Goal: Task Accomplishment & Management: Use online tool/utility

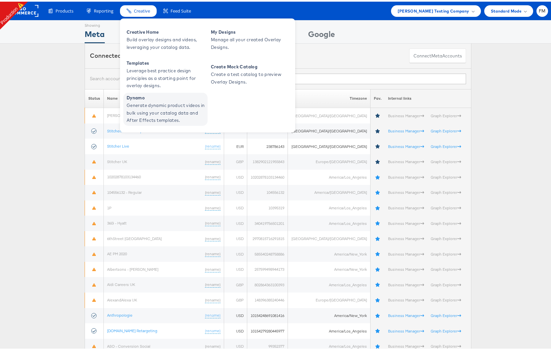
click at [142, 110] on span "Generate dynamic product videos in bulk using your catalog data and After Effec…" at bounding box center [166, 111] width 79 height 22
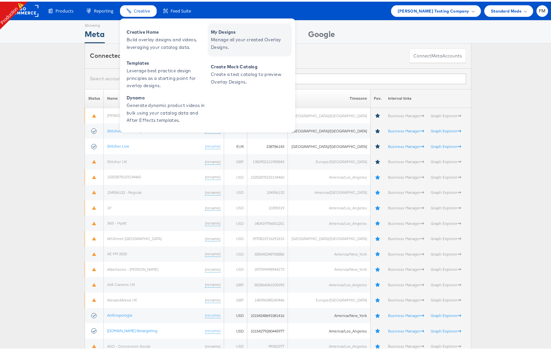
click at [231, 46] on span "Manage all your created Overlay Designs." at bounding box center [250, 41] width 79 height 15
click at [230, 45] on span "Manage all your created Overlay Designs." at bounding box center [250, 41] width 79 height 15
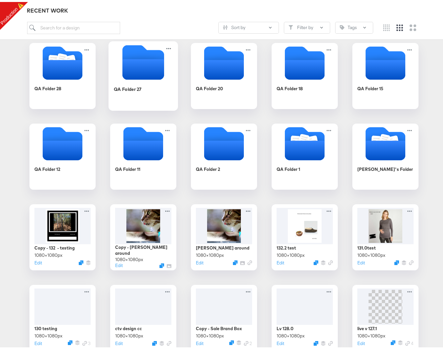
scroll to position [298, 0]
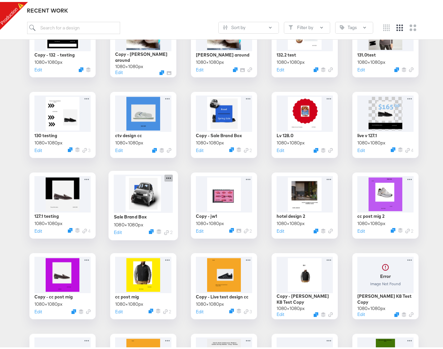
click at [169, 176] on icon at bounding box center [168, 176] width 8 height 7
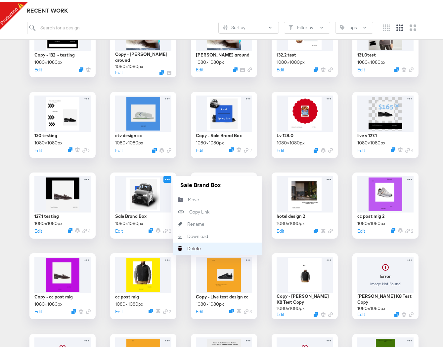
click at [214, 243] on button "[PERSON_NAME]" at bounding box center [217, 247] width 89 height 12
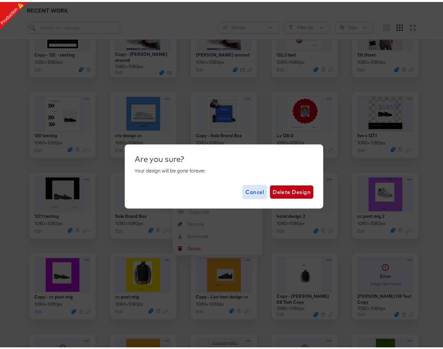
click at [255, 190] on span "Cancel" at bounding box center [254, 189] width 19 height 9
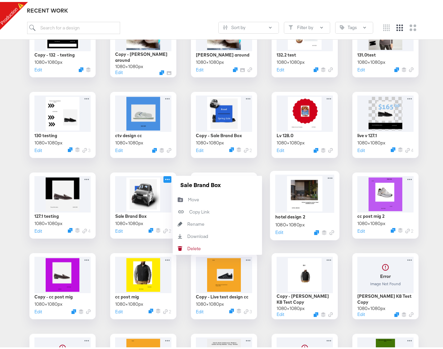
click at [288, 234] on div "hotel design 2 1080 × 1080 px Edit" at bounding box center [304, 203] width 69 height 69
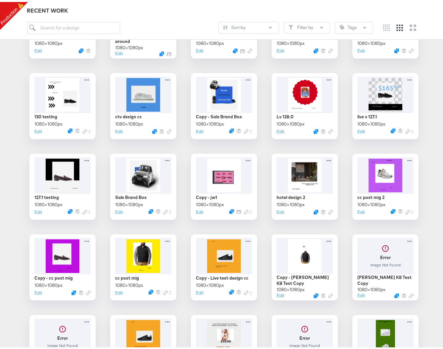
scroll to position [701, 0]
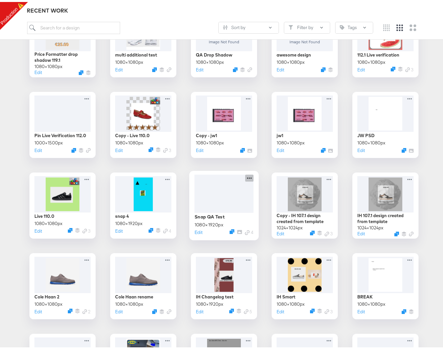
click at [248, 177] on icon at bounding box center [249, 176] width 8 height 7
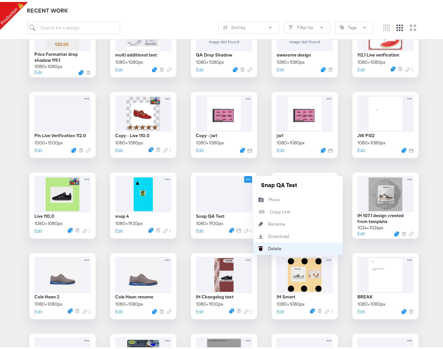
click at [291, 245] on button "[PERSON_NAME]" at bounding box center [297, 247] width 89 height 12
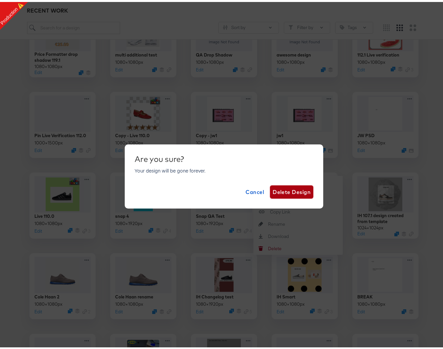
click at [296, 194] on span "Delete Design" at bounding box center [291, 189] width 38 height 9
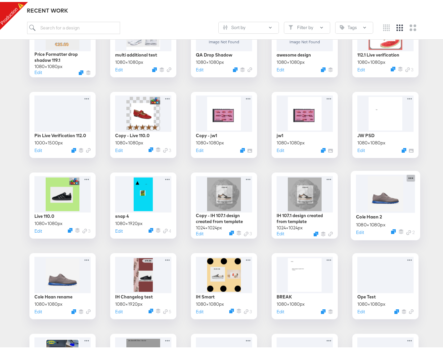
click at [408, 177] on icon at bounding box center [410, 176] width 8 height 7
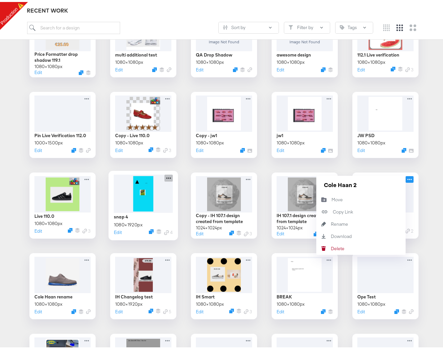
click at [167, 177] on icon at bounding box center [168, 176] width 8 height 7
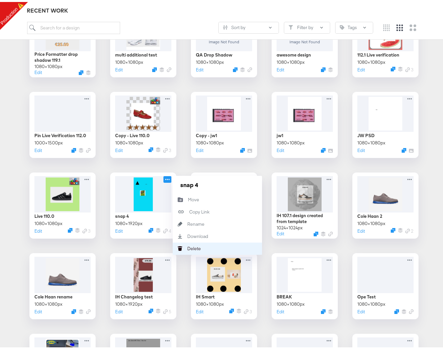
click at [201, 247] on button "[PERSON_NAME]" at bounding box center [217, 247] width 89 height 12
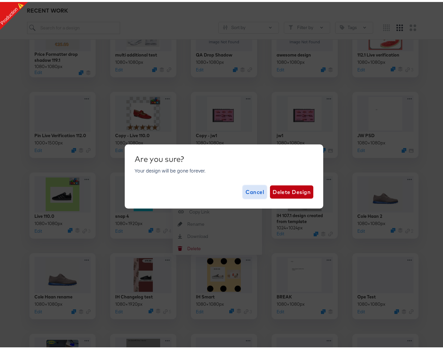
click at [255, 187] on span "Cancel" at bounding box center [254, 189] width 19 height 9
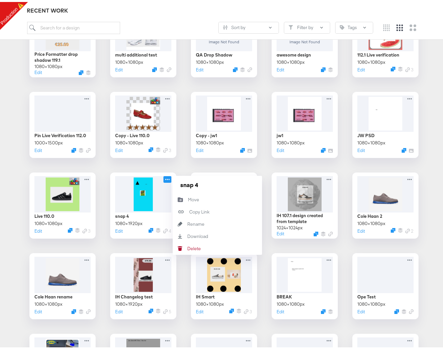
click at [143, 246] on div "QA Folder 28 QA Folder 27 QA Folder 20 QA Folder 18 QA Folder 15 QA Folder 12 Q…" at bounding box center [224, 42] width 434 height 1195
click at [167, 177] on icon at bounding box center [168, 176] width 8 height 7
click at [187, 247] on div "[PERSON_NAME]" at bounding box center [187, 247] width 0 height 0
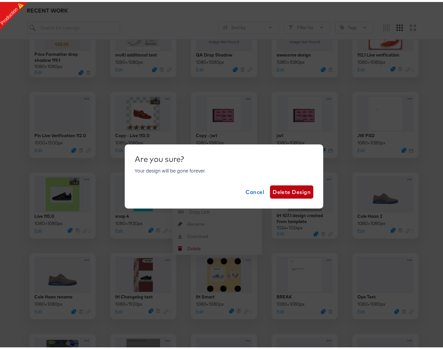
click at [173, 272] on div "Are you sure? Your design will be gone forever. Cancel Delete Design" at bounding box center [224, 174] width 448 height 349
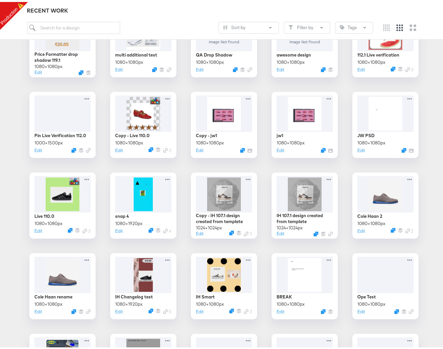
click at [176, 282] on div "QA Folder 28 QA Folder 27 QA Folder 20 QA Folder 18 QA Folder 15 QA Folder 12 Q…" at bounding box center [224, 42] width 434 height 1195
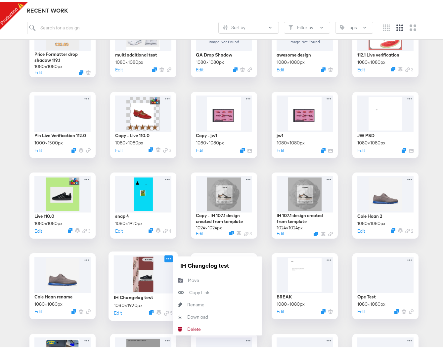
click at [167, 255] on icon at bounding box center [168, 256] width 8 height 7
click at [192, 324] on button "[PERSON_NAME]" at bounding box center [217, 327] width 89 height 12
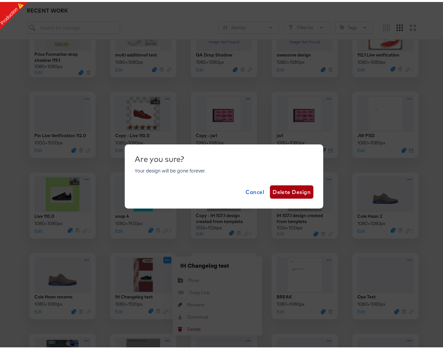
click at [304, 188] on span "Delete Design" at bounding box center [291, 189] width 38 height 9
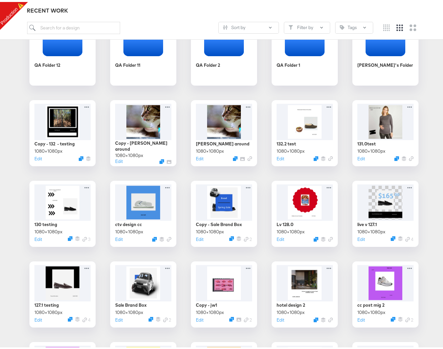
scroll to position [213, 0]
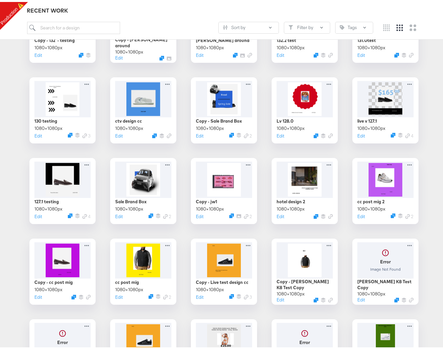
scroll to position [313, 0]
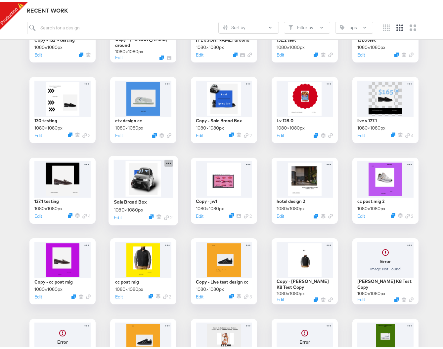
click at [165, 163] on icon at bounding box center [168, 161] width 8 height 7
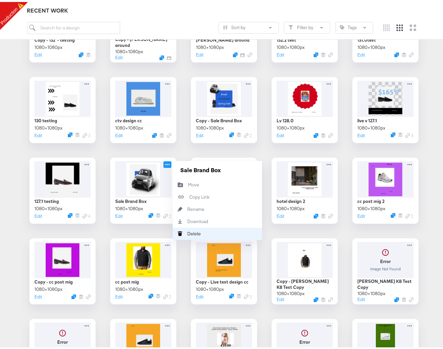
click at [198, 233] on button "Delete Delete" at bounding box center [217, 232] width 89 height 12
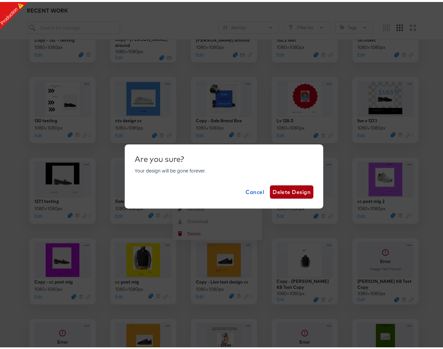
click at [293, 191] on span "Delete Design" at bounding box center [291, 189] width 38 height 9
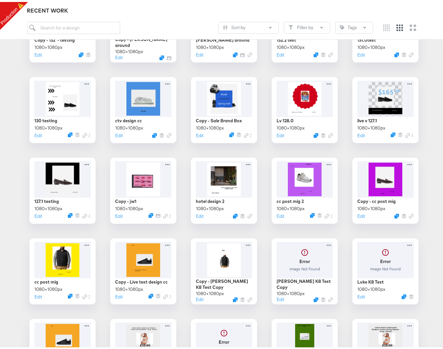
scroll to position [0, 0]
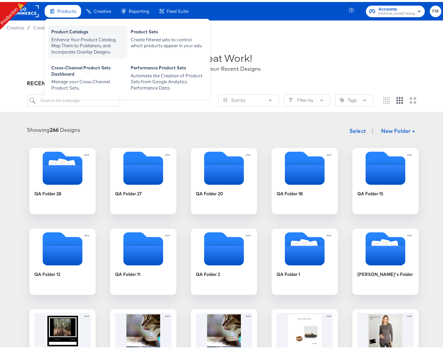
click at [75, 41] on div "Enhance Your Product Catalog, Map Them to Publishers, and Incorporate Overlay D…" at bounding box center [87, 44] width 73 height 19
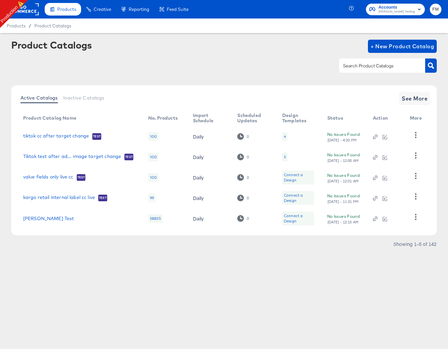
click at [282, 136] on div "4" at bounding box center [284, 136] width 5 height 9
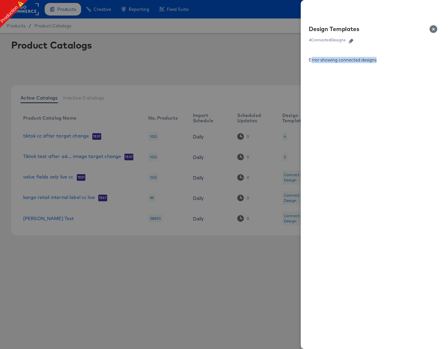
drag, startPoint x: 311, startPoint y: 59, endPoint x: 361, endPoint y: 73, distance: 51.9
click at [361, 74] on div "Error showing connected designs" at bounding box center [373, 199] width 147 height 300
click at [361, 73] on div "Error showing connected designs" at bounding box center [373, 199] width 147 height 300
click at [353, 40] on icon "button" at bounding box center [350, 41] width 5 height 5
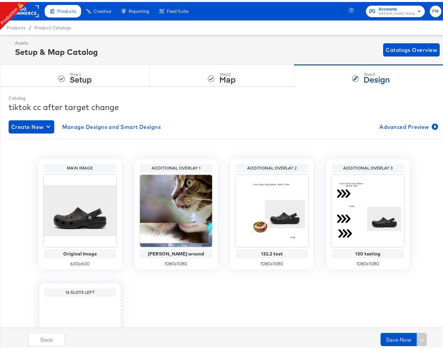
scroll to position [90, 0]
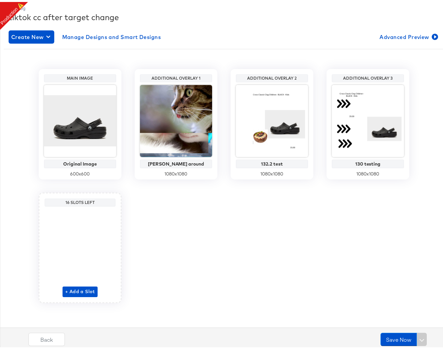
click at [81, 282] on div "+ Add a Slot" at bounding box center [79, 251] width 35 height 88
click at [81, 288] on span "+ Add a Slot" at bounding box center [80, 290] width 30 height 8
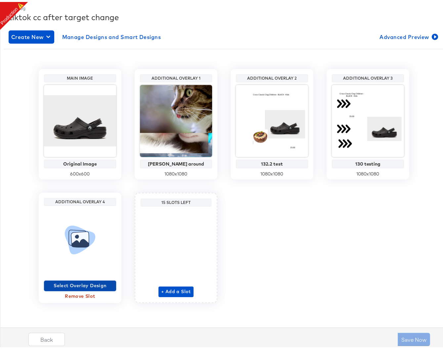
drag, startPoint x: 81, startPoint y: 288, endPoint x: 81, endPoint y: 284, distance: 4.3
click at [81, 284] on button "Select Overlay Design" at bounding box center [80, 284] width 72 height 11
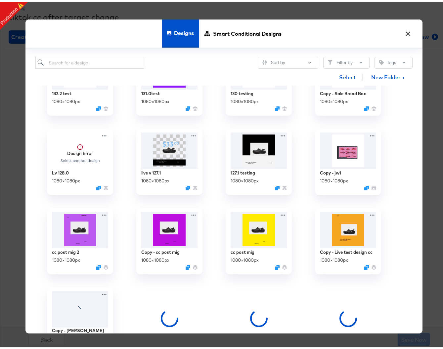
scroll to position [324, 0]
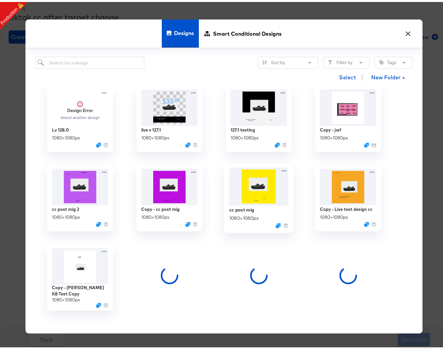
click at [257, 203] on img at bounding box center [258, 185] width 59 height 38
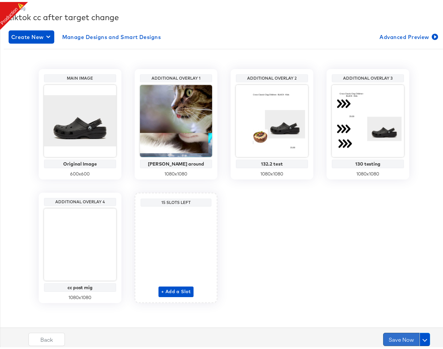
click at [399, 334] on button "Save Now" at bounding box center [401, 337] width 36 height 13
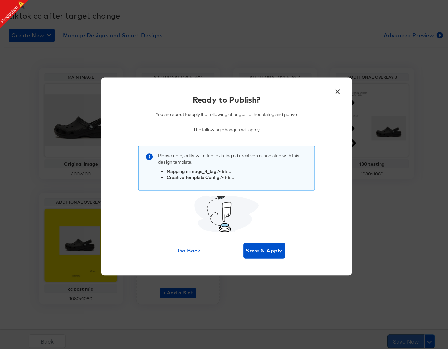
scroll to position [0, 0]
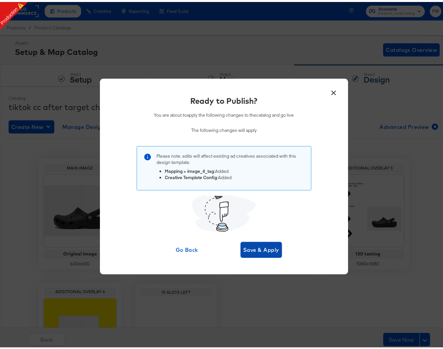
click at [262, 245] on span "Save & Apply" at bounding box center [261, 247] width 36 height 9
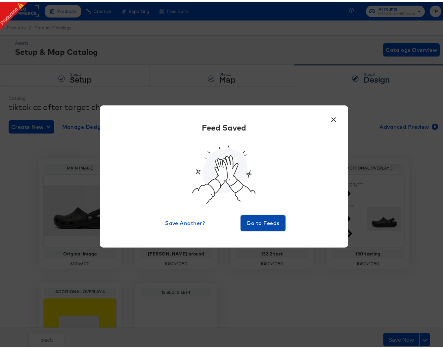
click at [268, 222] on span "Go to Feeds" at bounding box center [263, 221] width 40 height 9
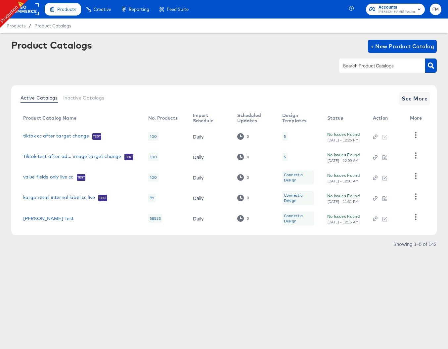
click at [282, 156] on div "5" at bounding box center [284, 157] width 5 height 9
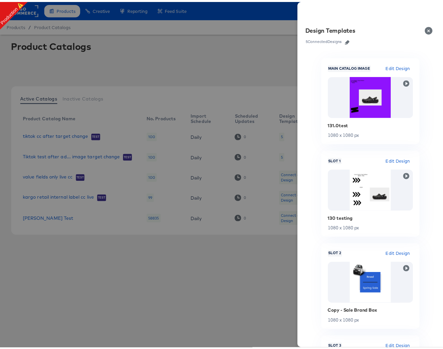
scroll to position [202, 0]
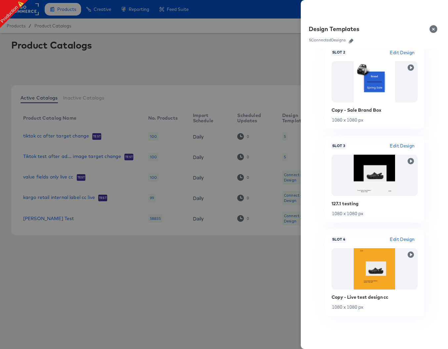
click at [257, 139] on div at bounding box center [224, 174] width 448 height 349
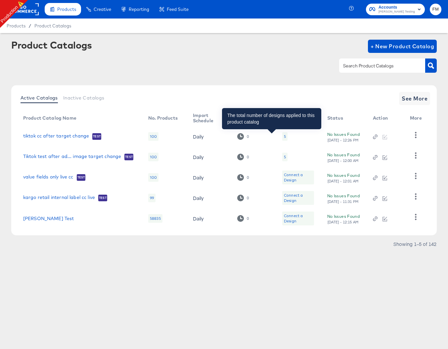
click at [284, 135] on div "5" at bounding box center [285, 136] width 2 height 5
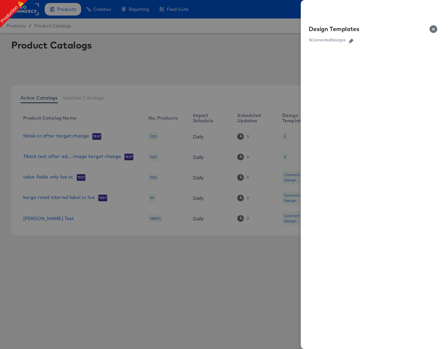
click at [241, 161] on div at bounding box center [224, 174] width 448 height 349
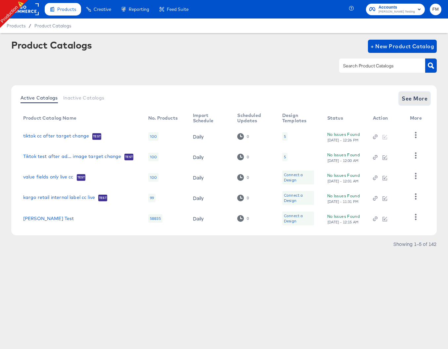
click at [414, 97] on span "See More" at bounding box center [414, 98] width 26 height 9
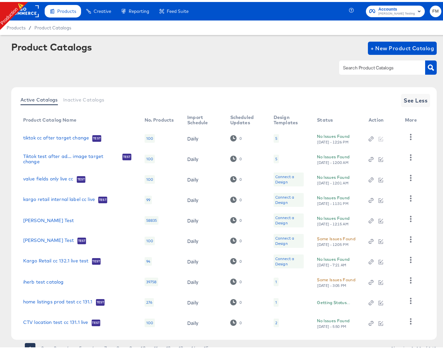
click at [273, 322] on div "2" at bounding box center [275, 321] width 5 height 9
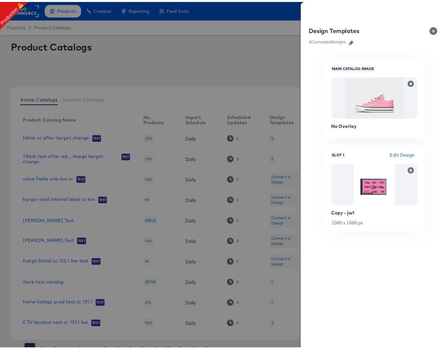
scroll to position [26, 0]
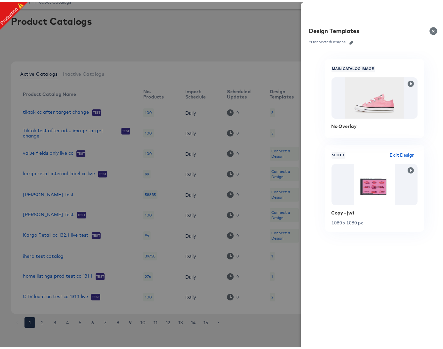
click at [144, 151] on div at bounding box center [224, 174] width 448 height 349
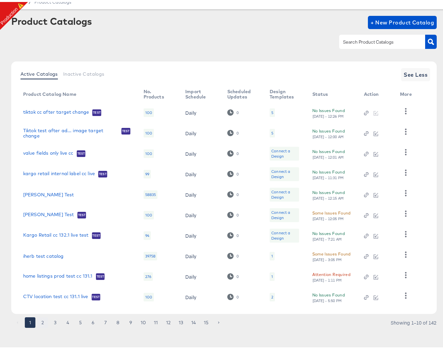
click at [44, 320] on button "2" at bounding box center [42, 320] width 11 height 11
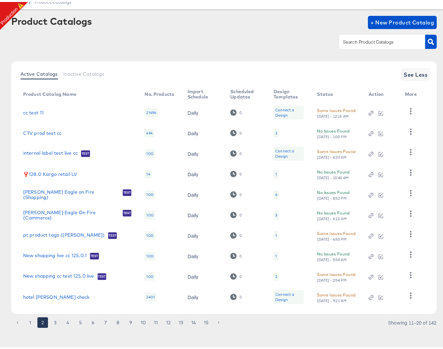
click at [273, 129] on div "3" at bounding box center [275, 131] width 5 height 9
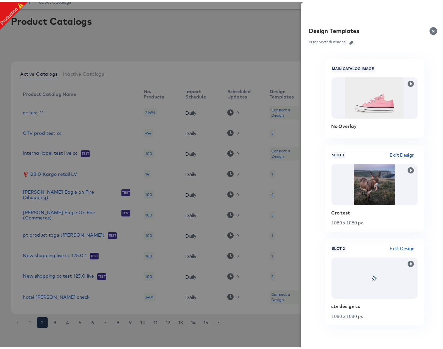
scroll to position [7, 0]
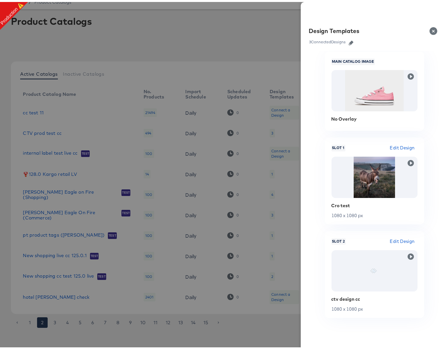
click at [233, 227] on div at bounding box center [224, 174] width 448 height 349
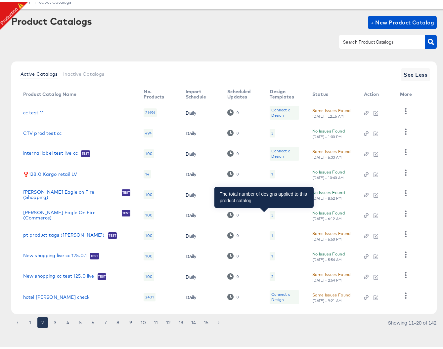
click at [271, 212] on div "3" at bounding box center [272, 213] width 2 height 5
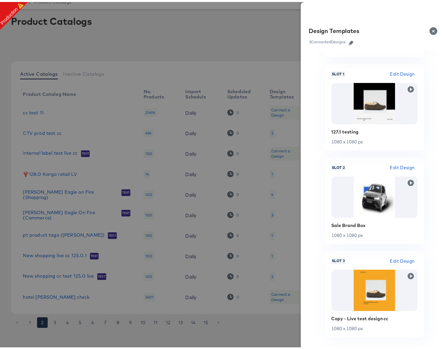
scroll to position [100, 0]
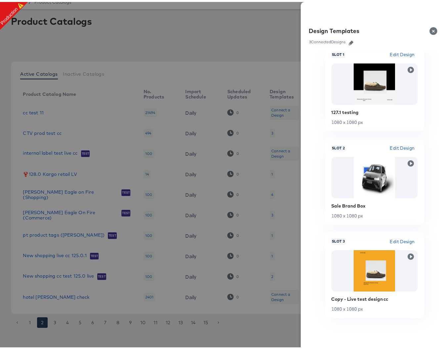
click at [210, 218] on div at bounding box center [224, 174] width 448 height 349
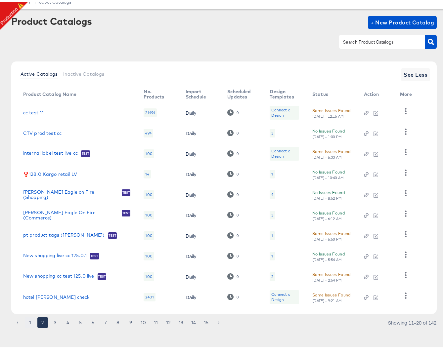
click at [30, 320] on button "1" at bounding box center [30, 320] width 11 height 11
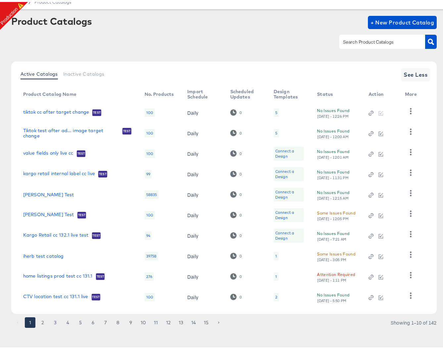
click at [275, 109] on div "5" at bounding box center [276, 110] width 2 height 5
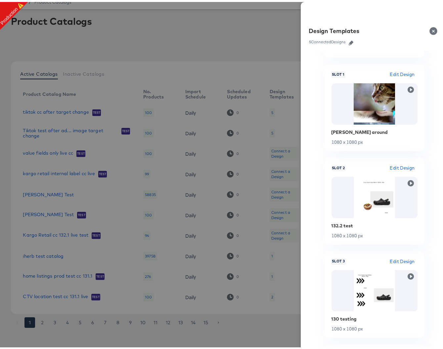
scroll to position [0, 0]
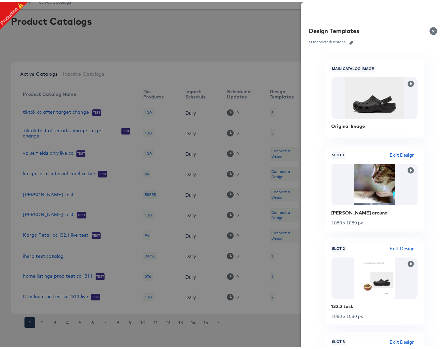
click at [263, 131] on div at bounding box center [224, 174] width 448 height 349
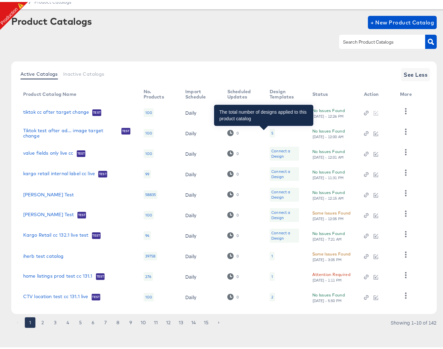
click at [271, 132] on div "5" at bounding box center [272, 131] width 2 height 5
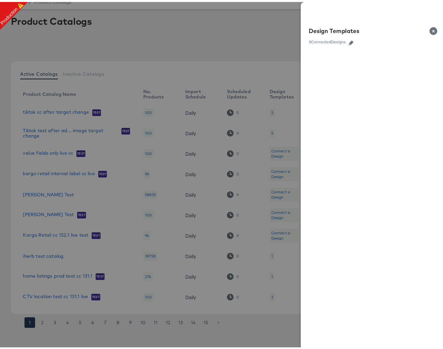
click at [263, 132] on div at bounding box center [224, 174] width 448 height 349
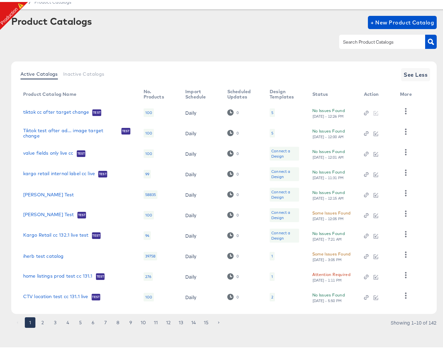
click at [271, 131] on div "5" at bounding box center [272, 131] width 2 height 5
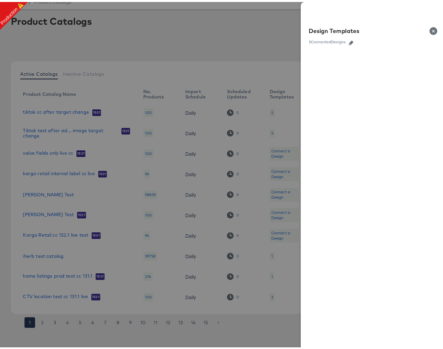
click at [348, 42] on icon "button" at bounding box center [350, 41] width 5 height 5
